Goal: Information Seeking & Learning: Learn about a topic

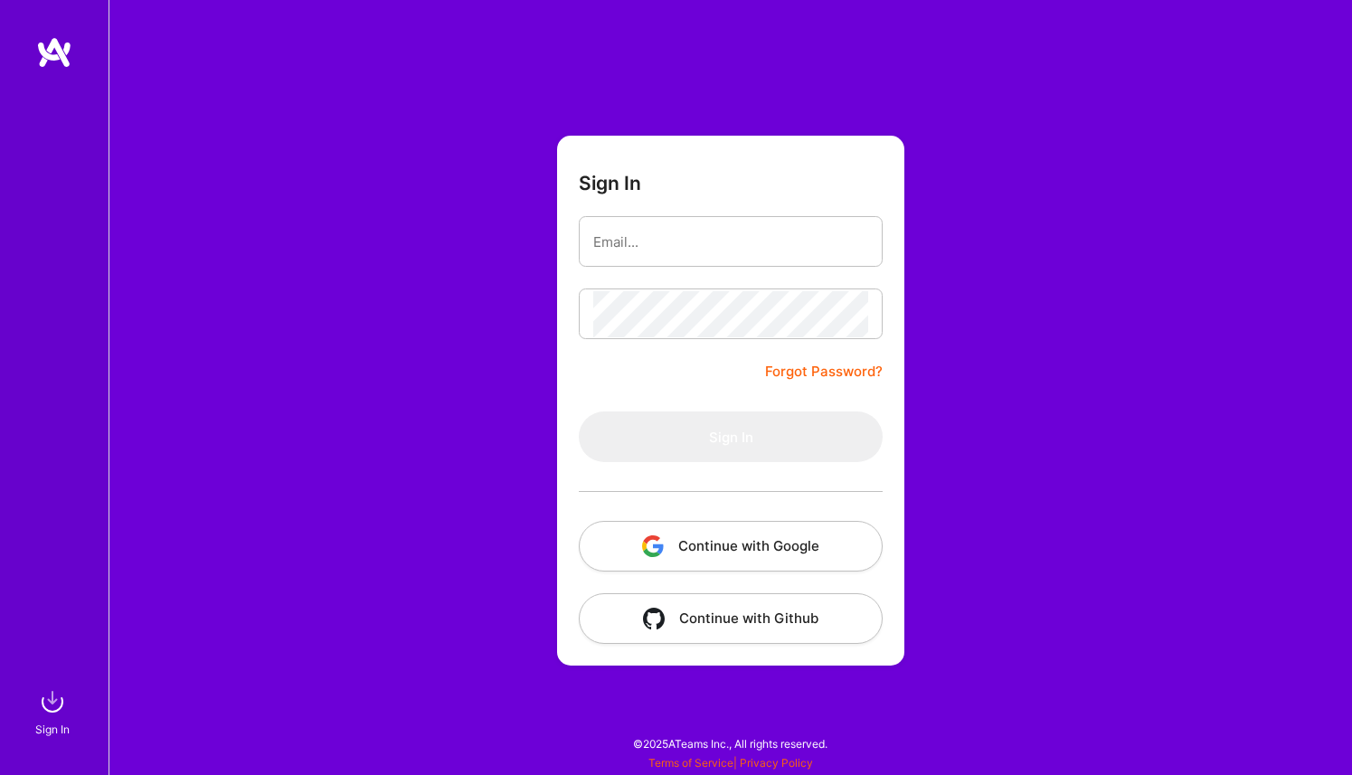
click at [743, 541] on button "Continue with Google" at bounding box center [731, 546] width 304 height 51
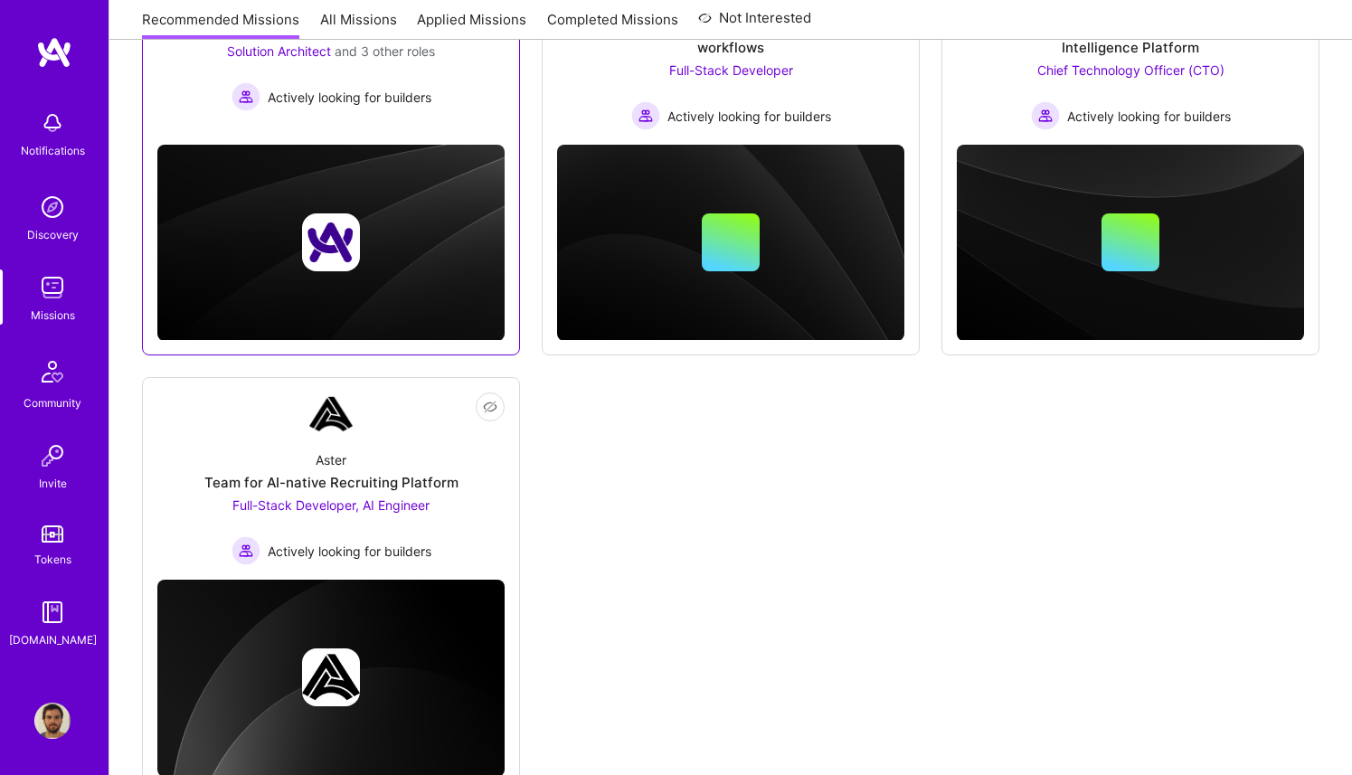
scroll to position [440, 0]
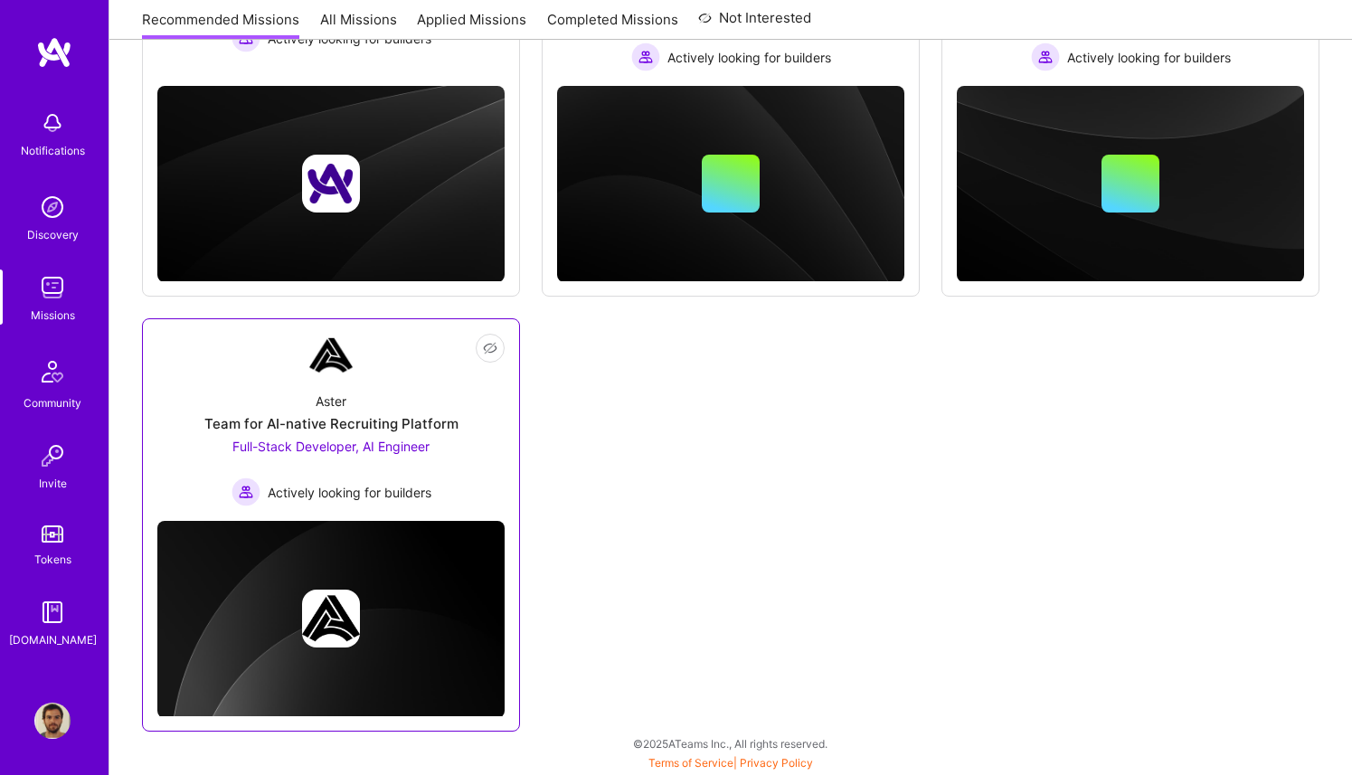
click at [416, 397] on div "Aster Team for AI-native Recruiting Platform Full-Stack Developer, AI Engineer …" at bounding box center [330, 441] width 347 height 129
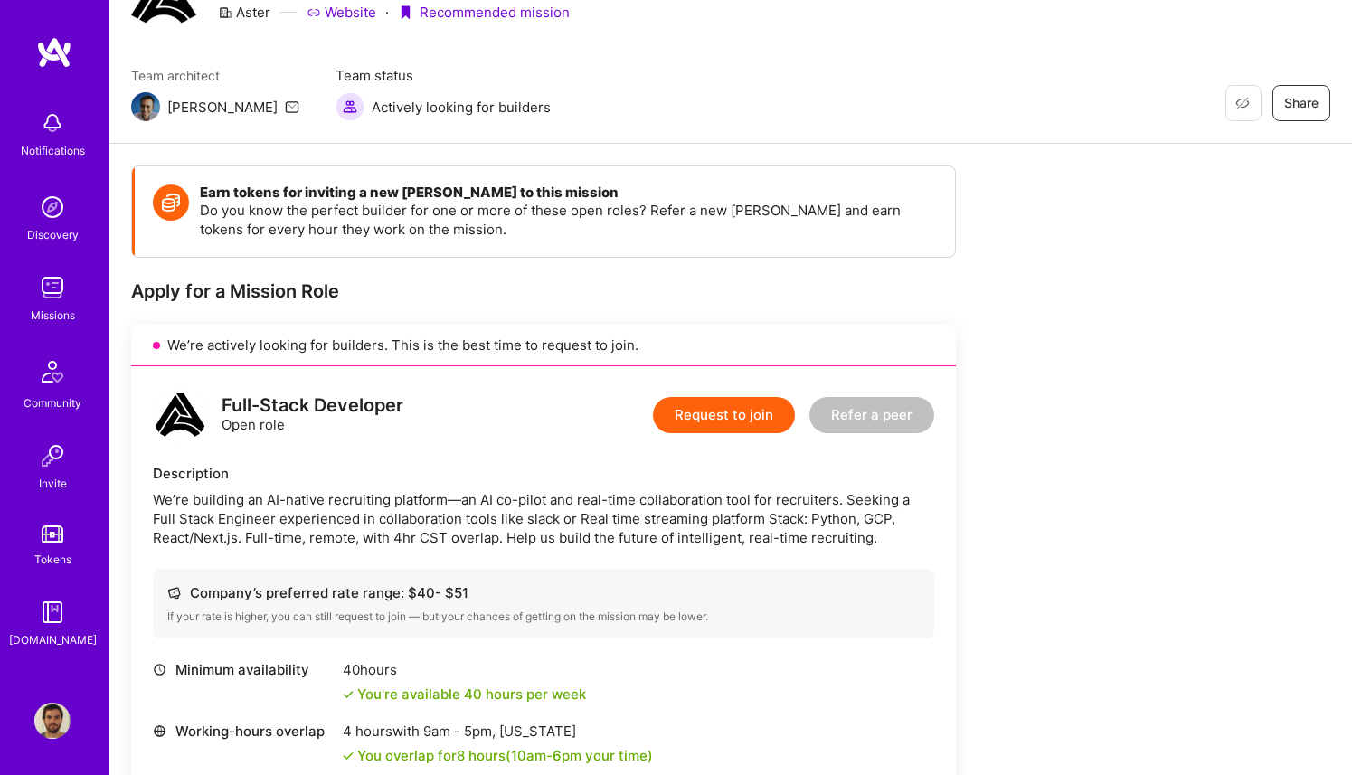
scroll to position [130, 0]
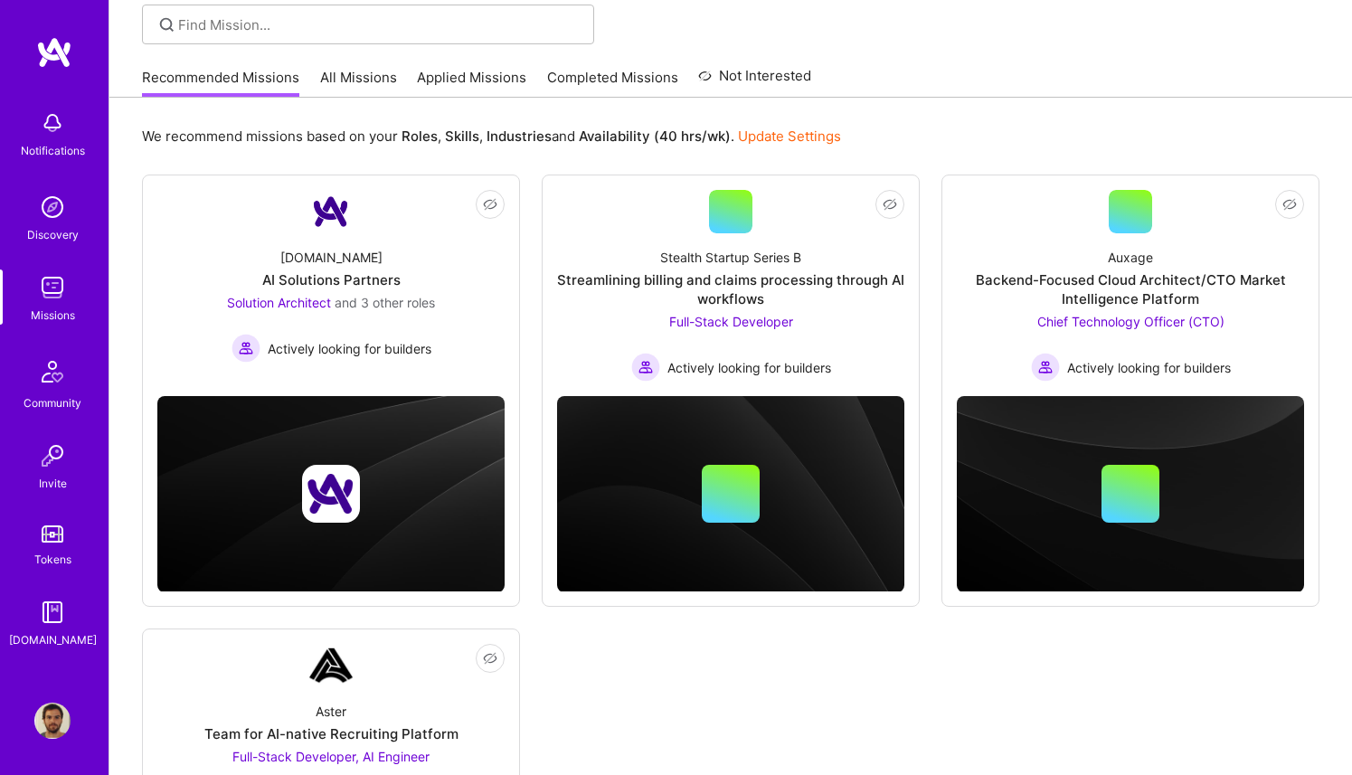
scroll to position [440, 0]
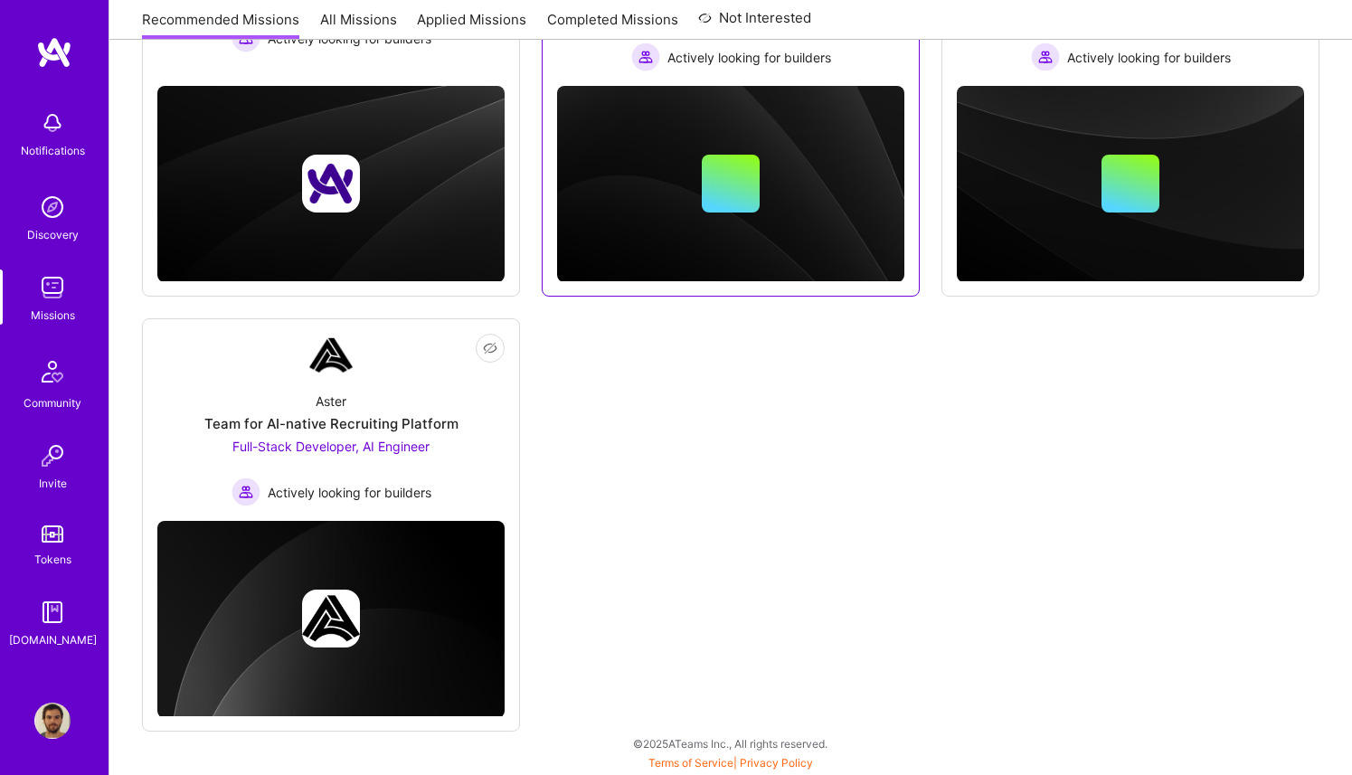
click at [645, 181] on div at bounding box center [730, 184] width 347 height 58
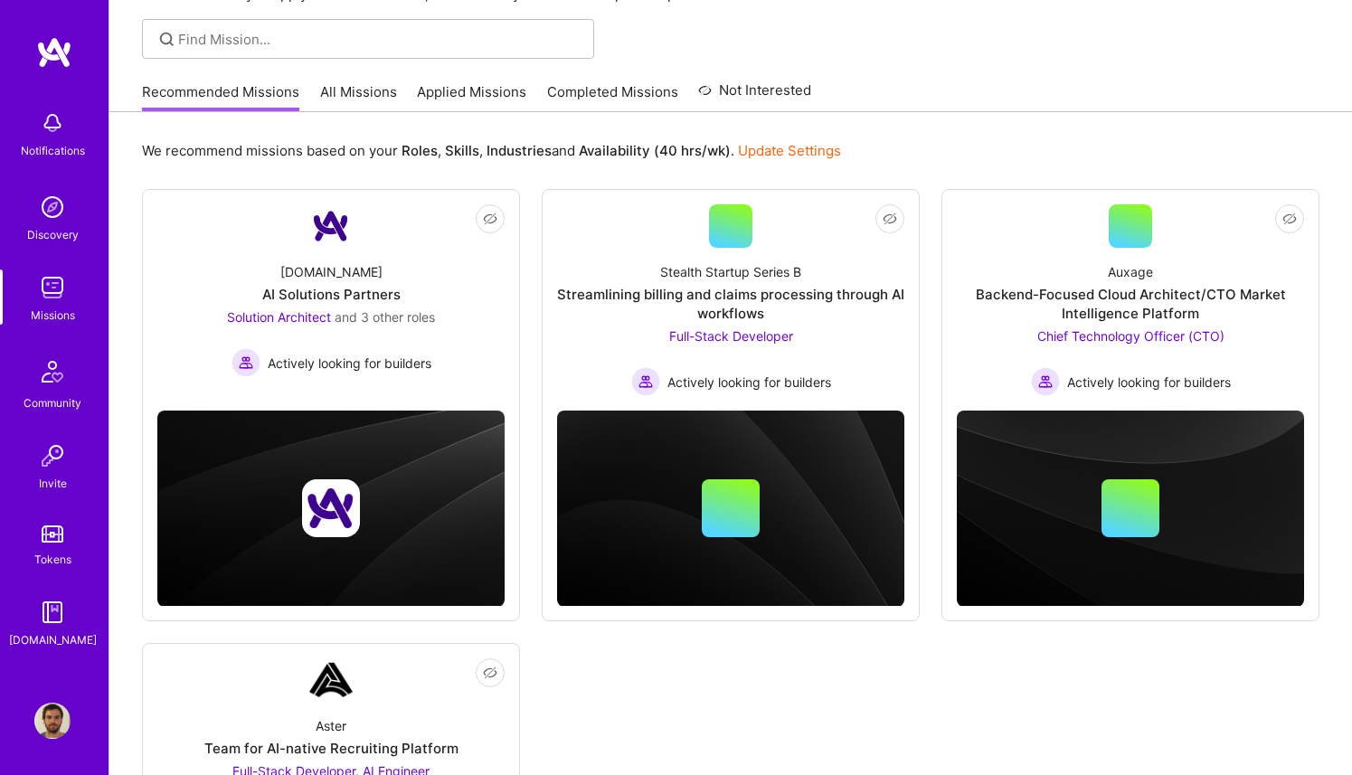
scroll to position [84, 0]
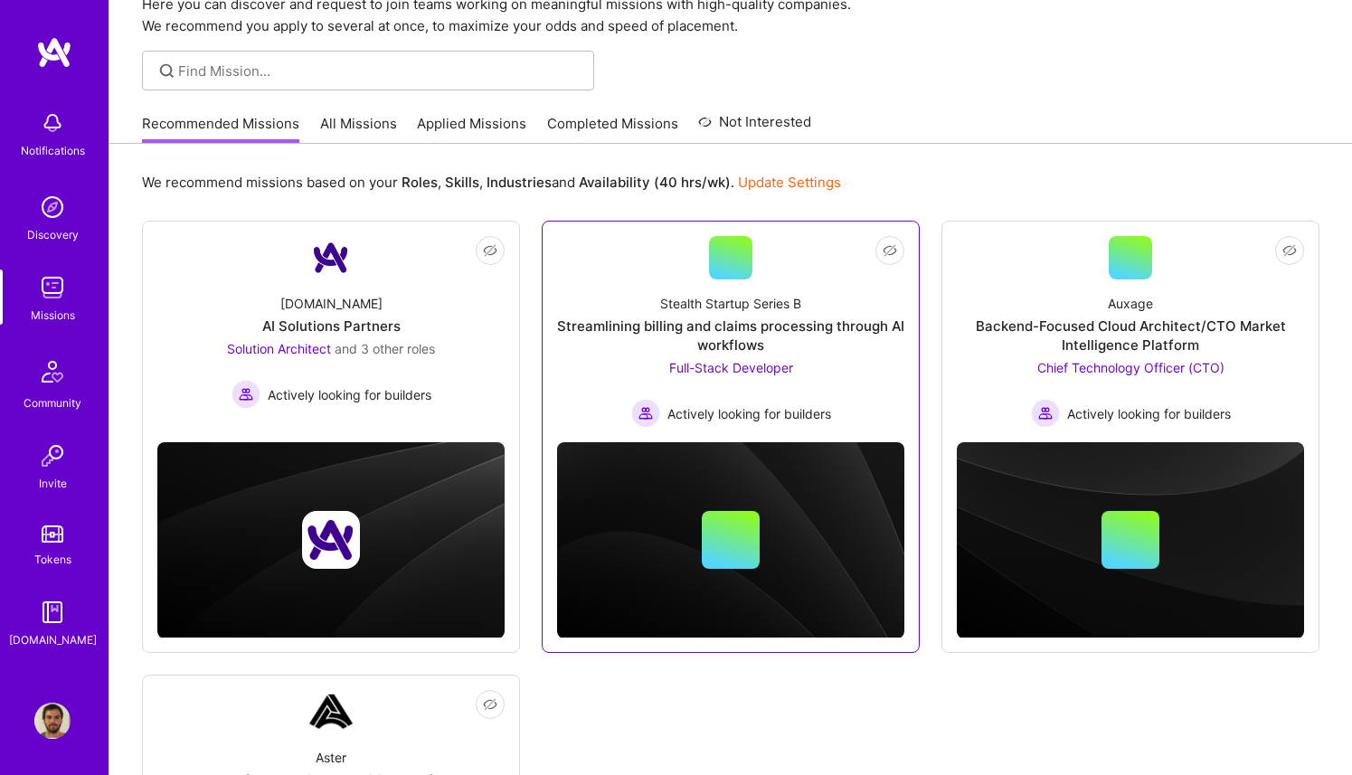
click at [629, 286] on div "Stealth Startup Series B Streamlining billing and claims processing through AI …" at bounding box center [730, 353] width 347 height 148
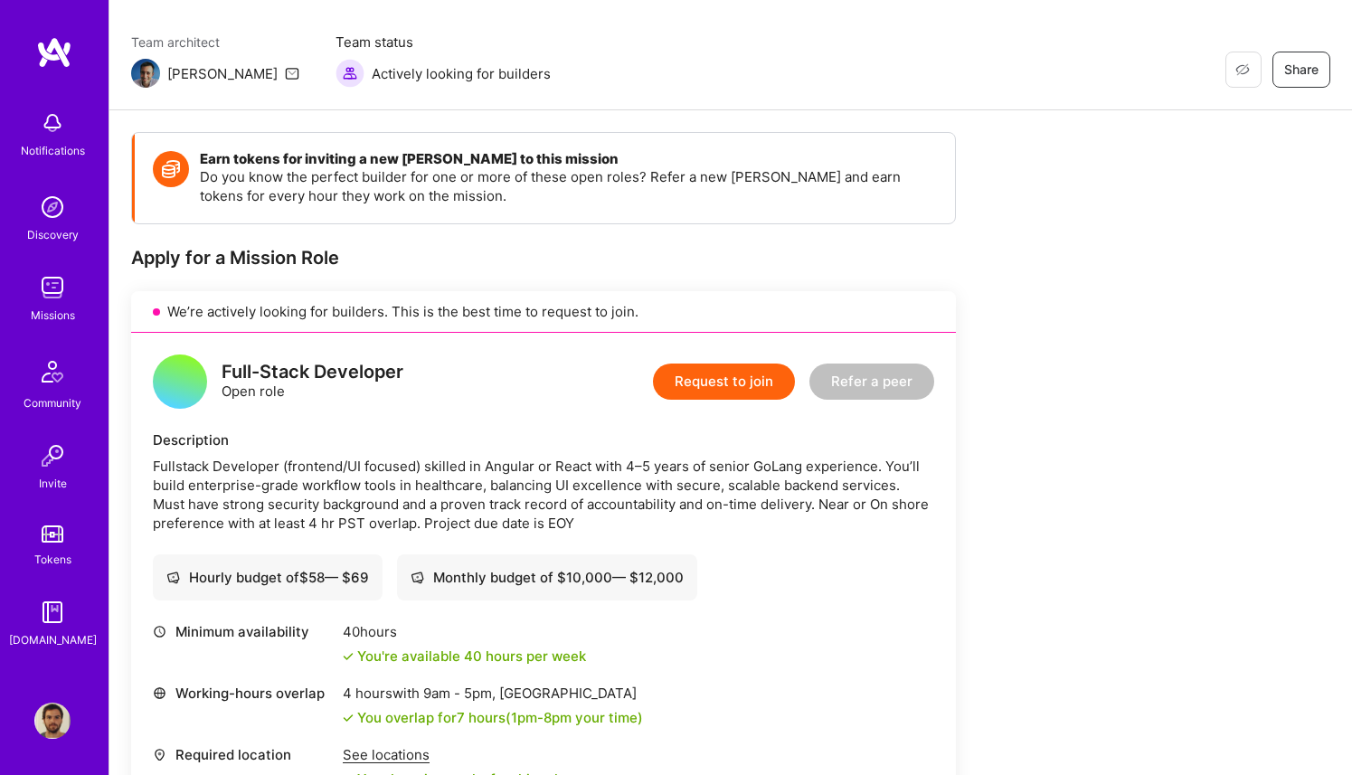
scroll to position [136, 0]
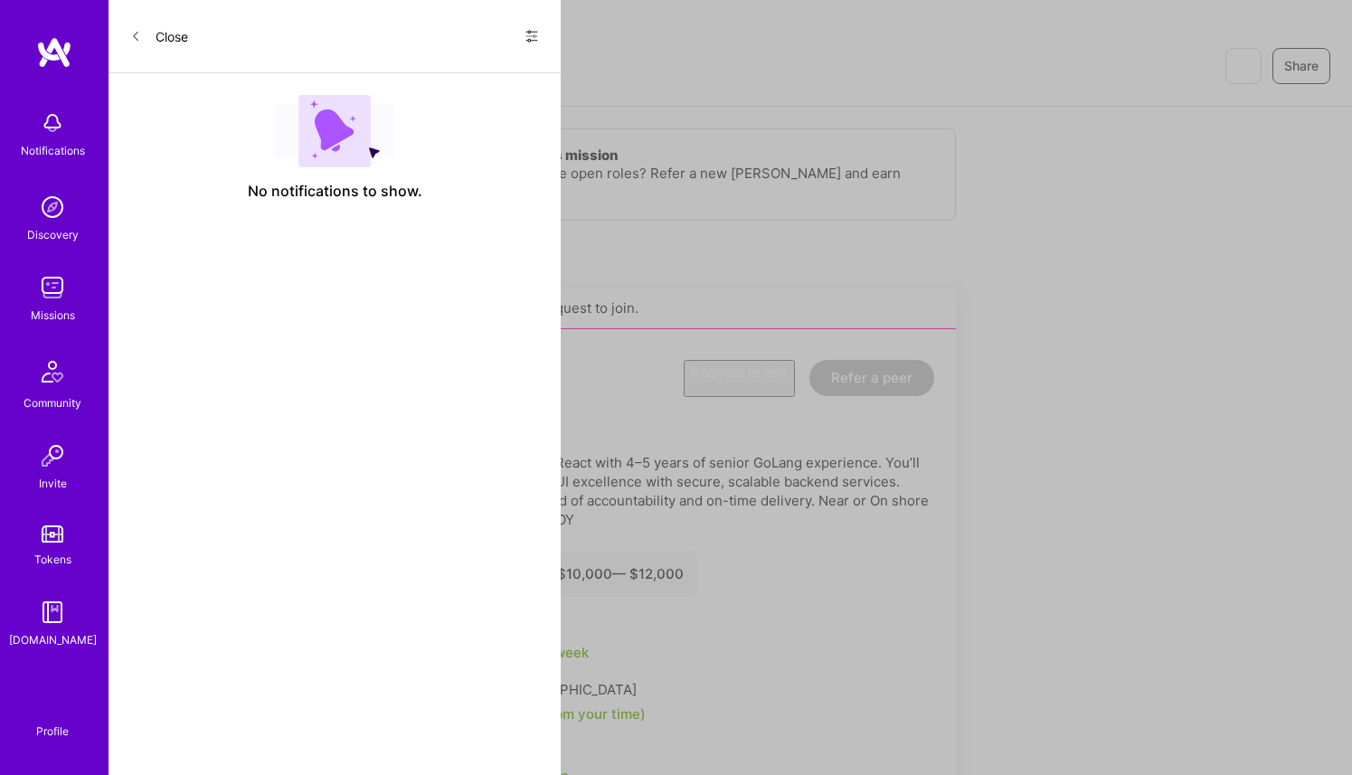
scroll to position [84, 0]
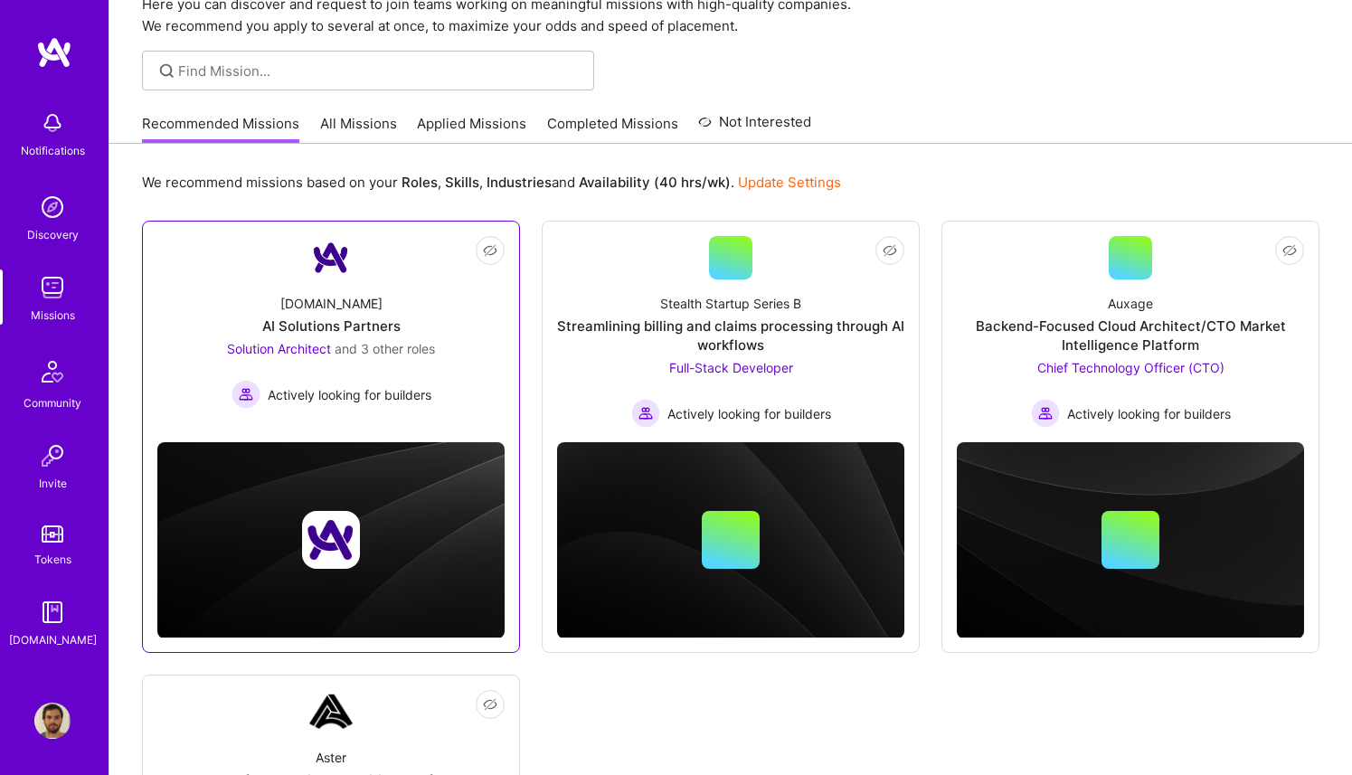
click at [210, 298] on div "[DOMAIN_NAME] AI Solutions Partners Solution Architect and 3 other roles Active…" at bounding box center [330, 343] width 347 height 129
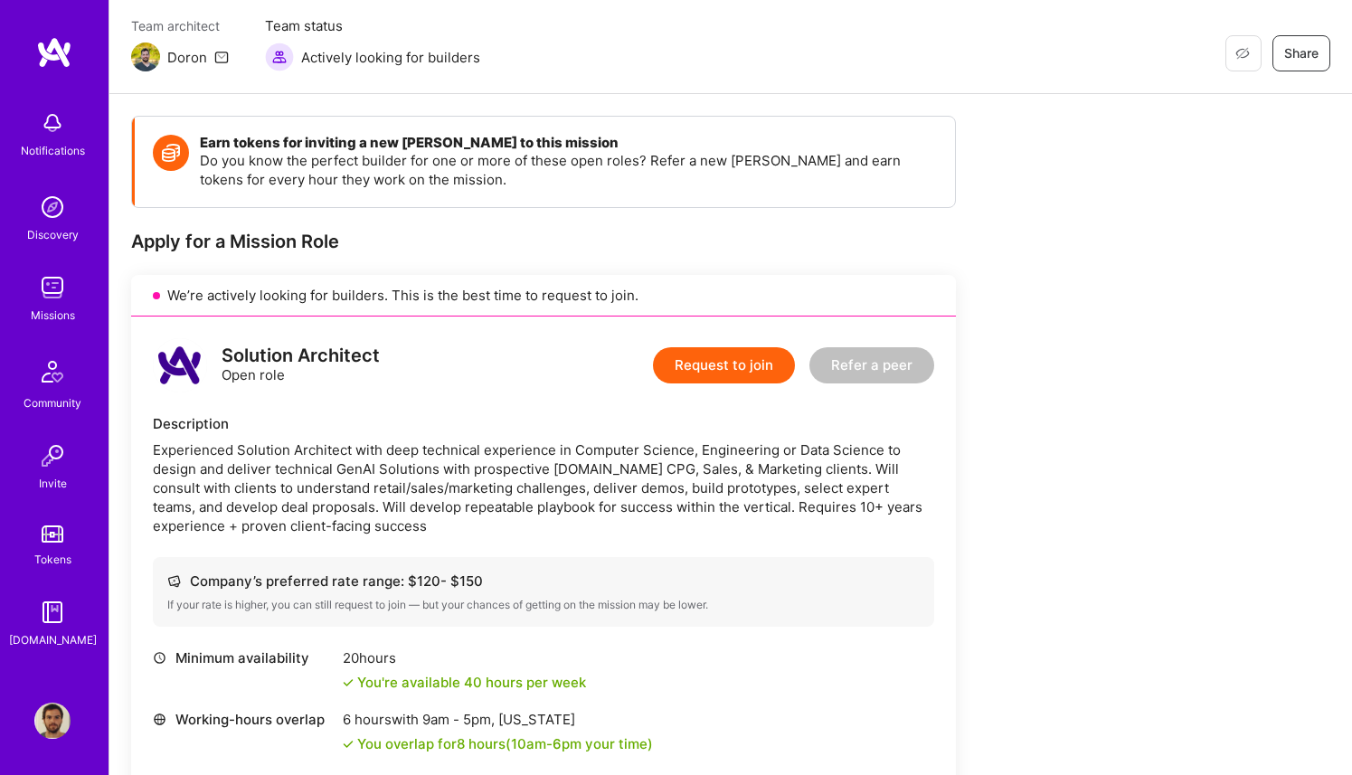
scroll to position [8, 0]
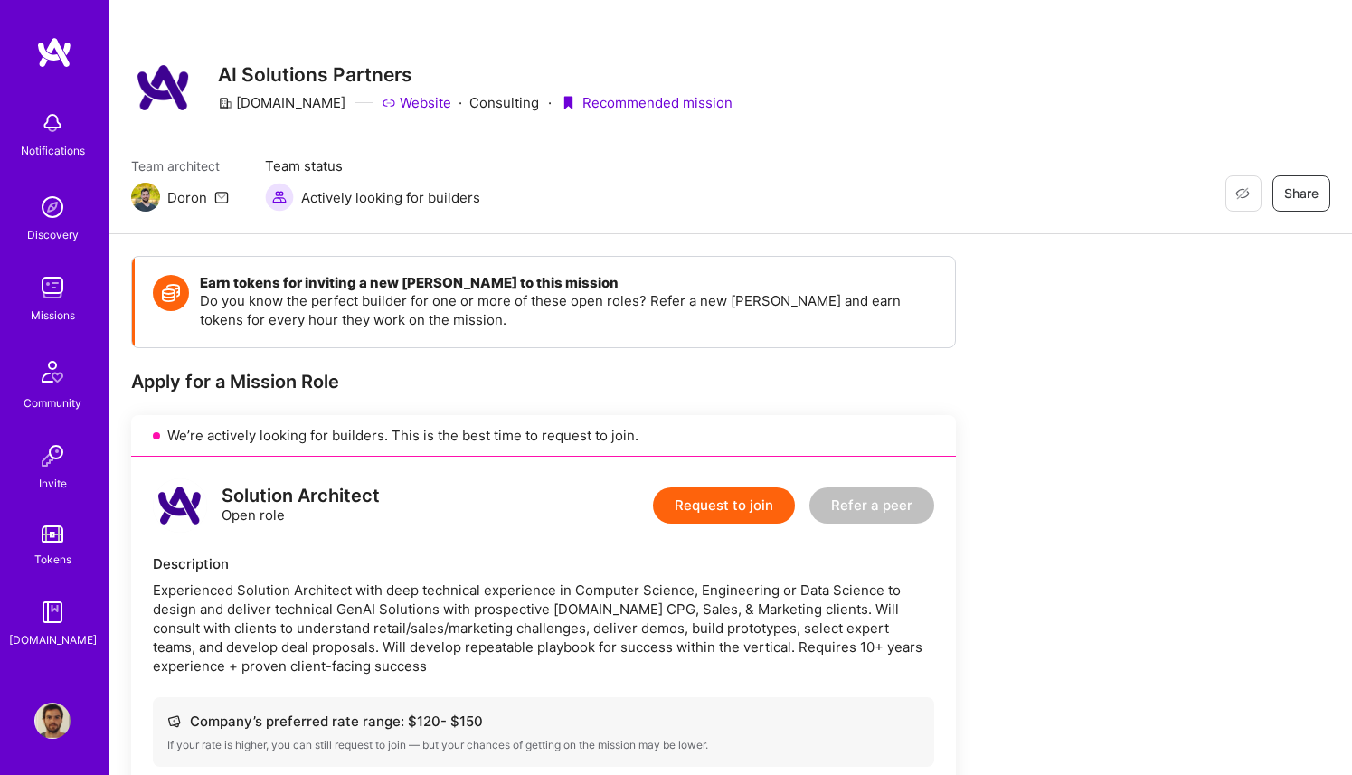
click at [52, 127] on img at bounding box center [52, 123] width 36 height 36
click at [74, 54] on link at bounding box center [54, 52] width 109 height 33
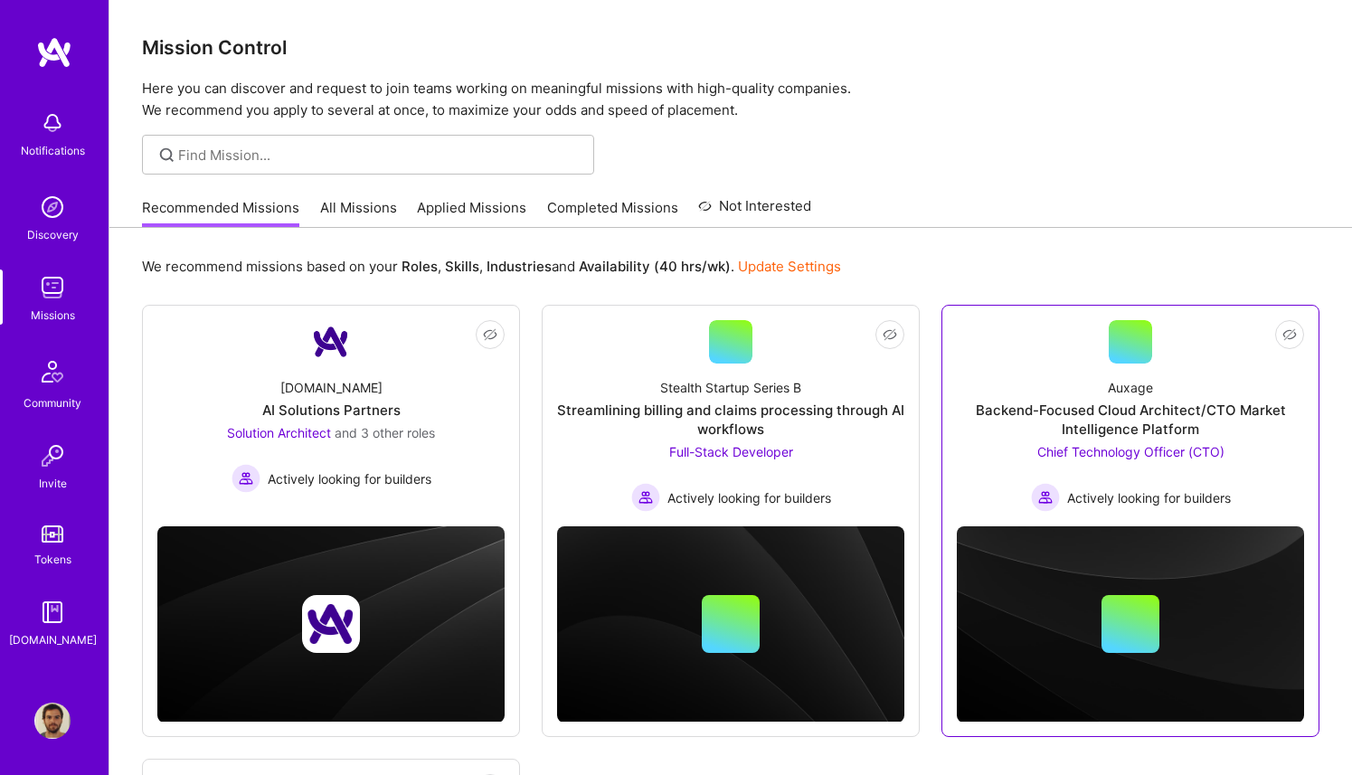
click at [1112, 353] on div at bounding box center [1130, 341] width 43 height 43
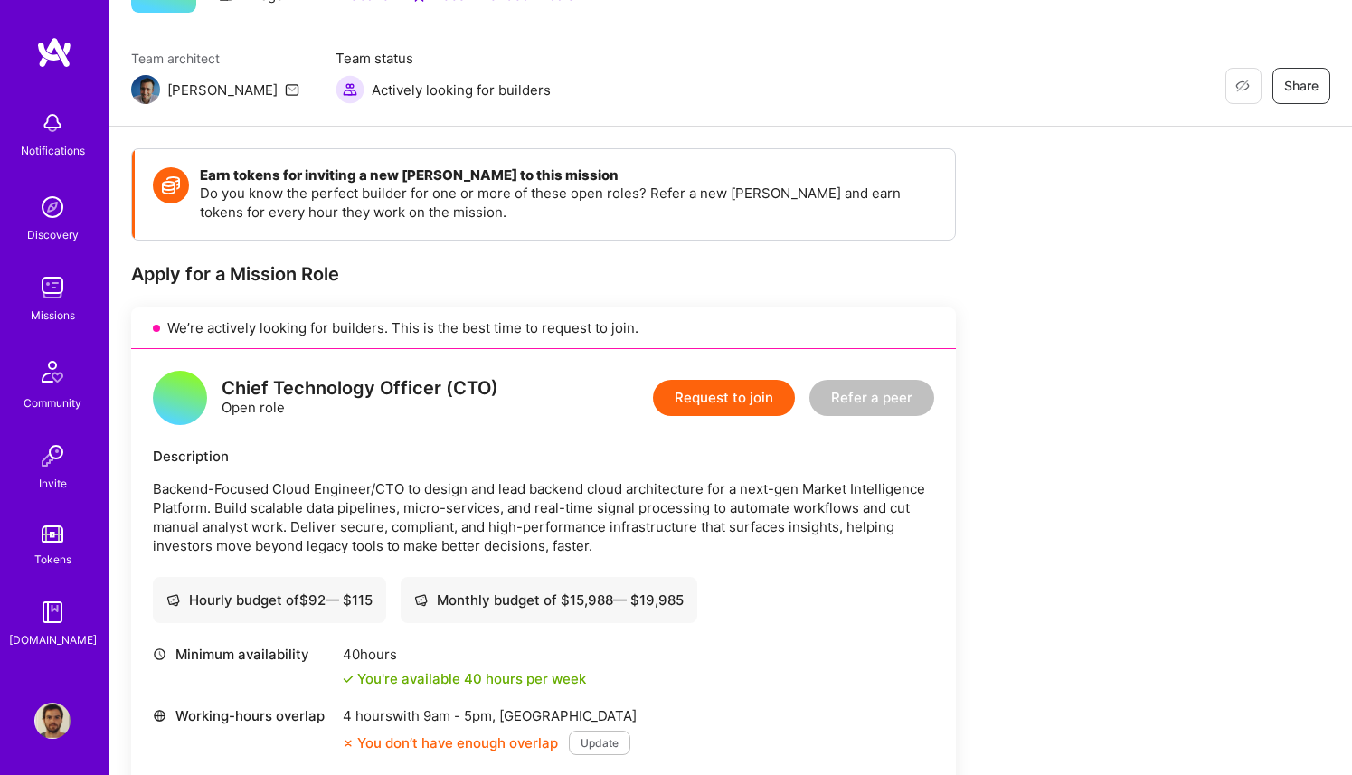
scroll to position [154, 0]
